Goal: Task Accomplishment & Management: Complete application form

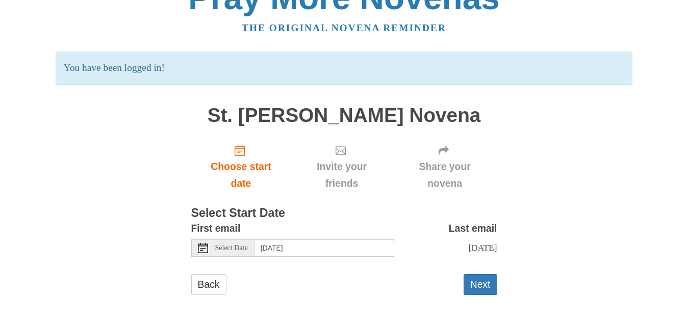
scroll to position [44, 0]
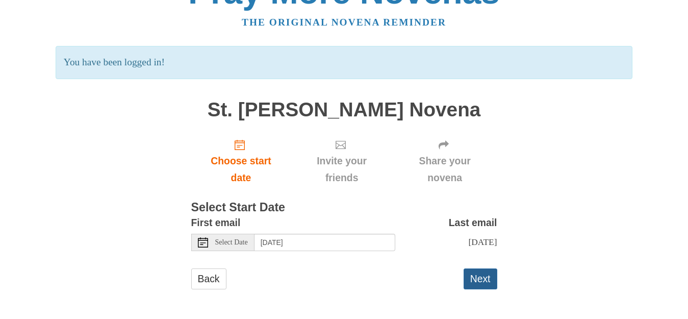
click at [470, 281] on button "Next" at bounding box center [481, 278] width 34 height 21
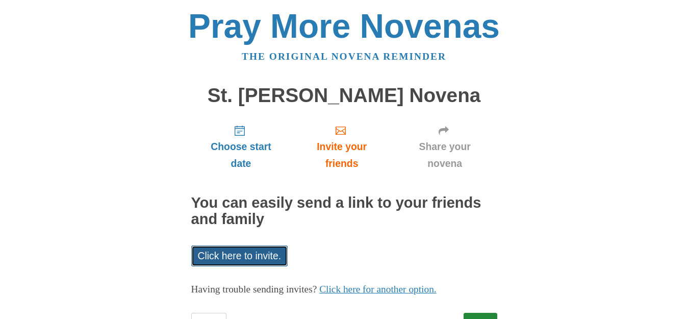
click at [251, 259] on link "Click here to invite." at bounding box center [239, 255] width 97 height 21
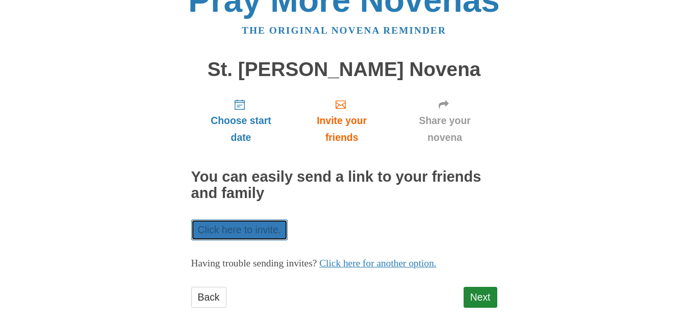
scroll to position [44, 0]
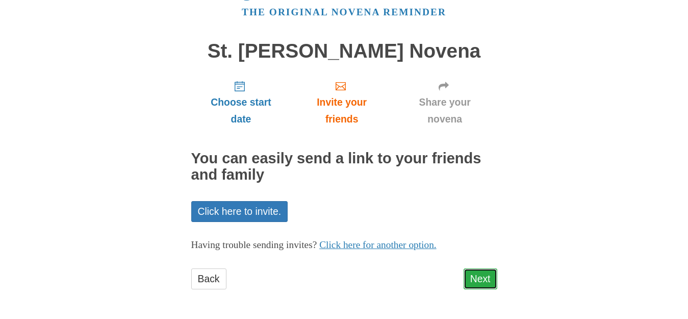
click at [482, 285] on link "Next" at bounding box center [481, 278] width 34 height 21
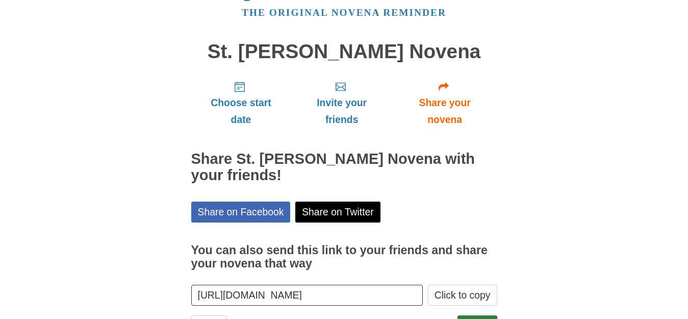
scroll to position [91, 0]
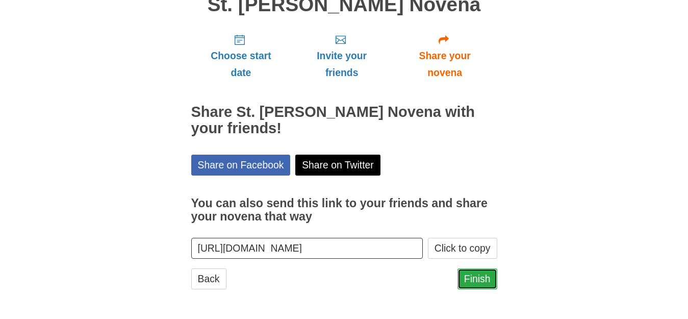
click at [482, 279] on link "Finish" at bounding box center [477, 278] width 40 height 21
